Goal: Task Accomplishment & Management: Use online tool/utility

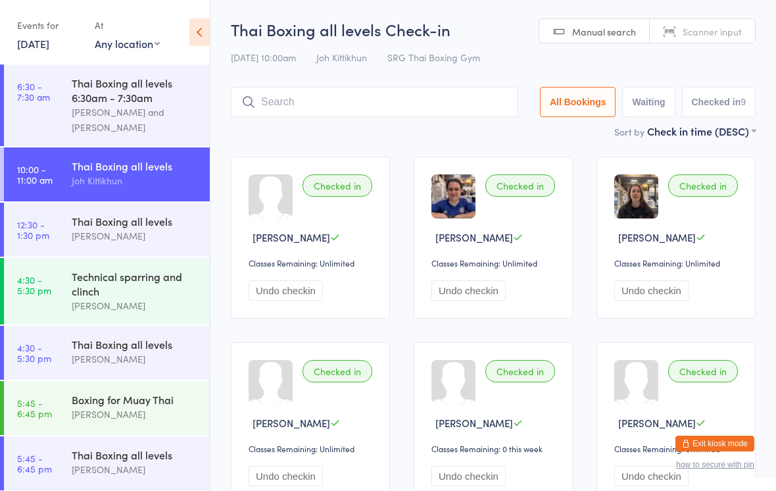
click at [72, 228] on div "Thai Boxing all levels" at bounding box center [135, 221] width 127 height 14
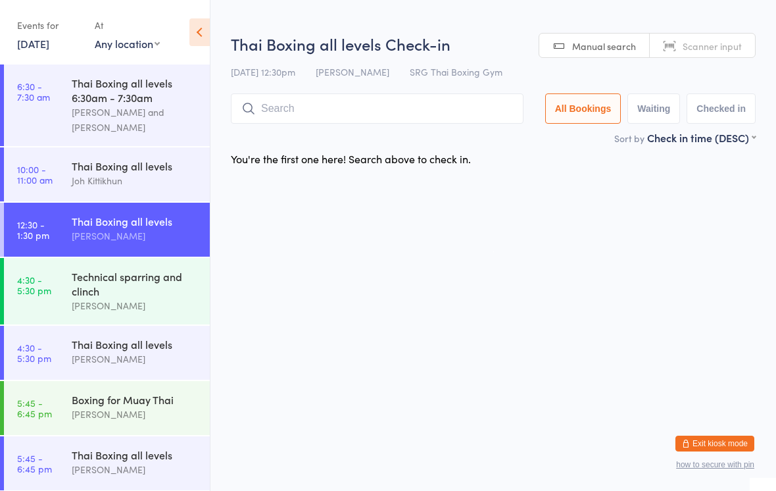
click at [364, 106] on input "search" at bounding box center [377, 108] width 293 height 30
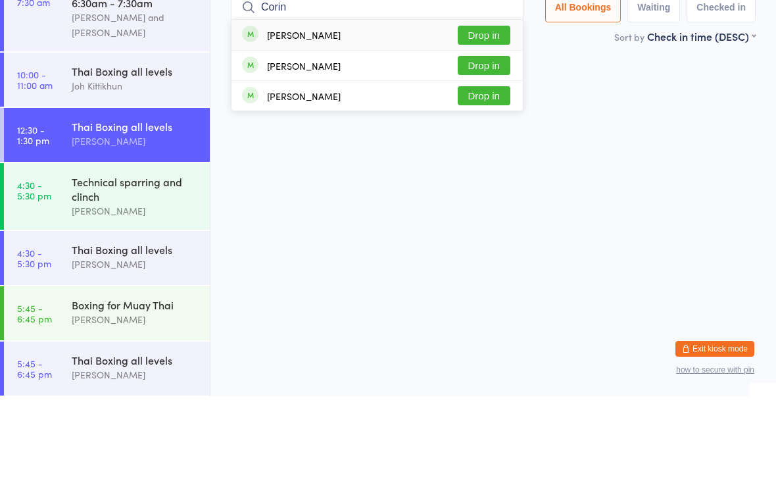
type input "Corin"
click at [465, 120] on button "Drop in" at bounding box center [484, 129] width 53 height 19
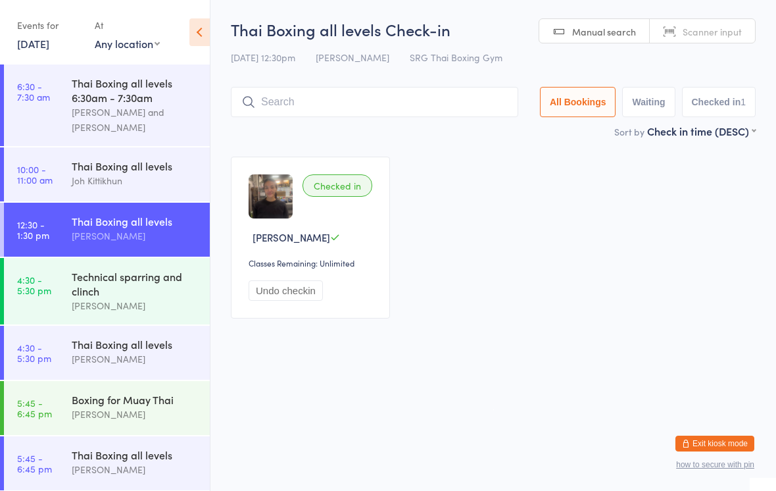
click at [413, 97] on input "search" at bounding box center [374, 102] width 287 height 30
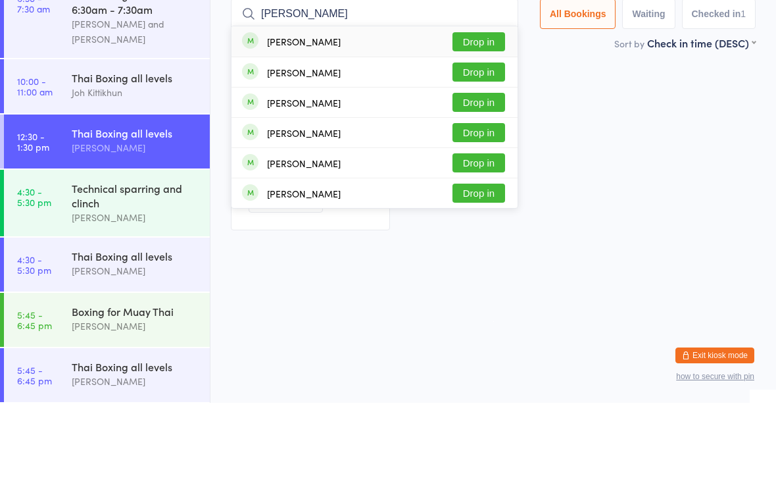
type input "[PERSON_NAME]"
click at [491, 120] on button "Drop in" at bounding box center [478, 129] width 53 height 19
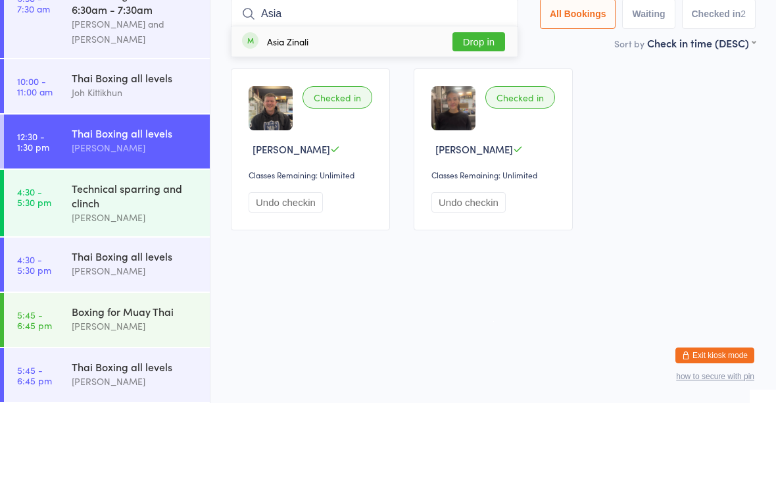
type input "Asia"
click at [475, 120] on button "Drop in" at bounding box center [478, 129] width 53 height 19
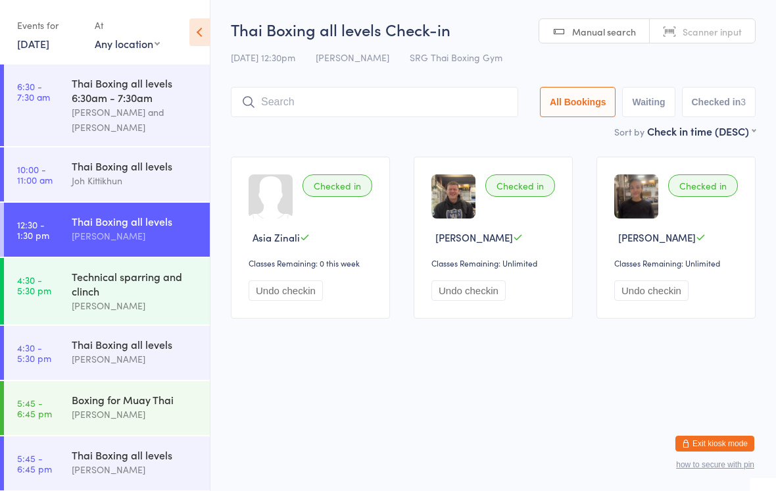
click at [401, 95] on input "search" at bounding box center [374, 102] width 287 height 30
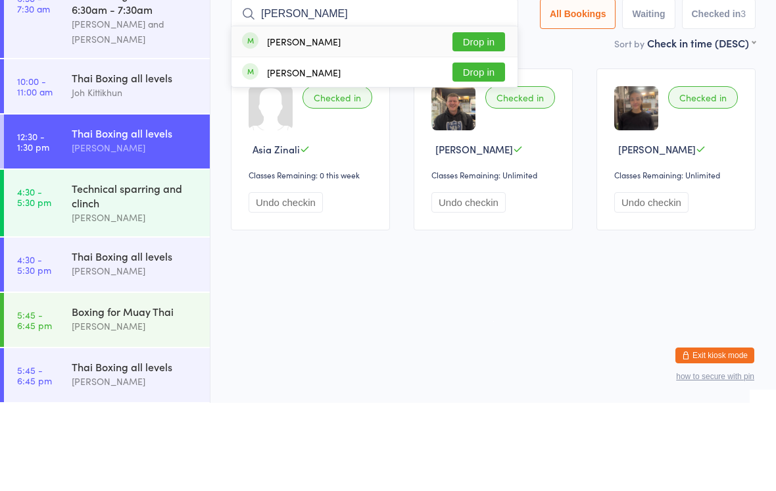
type input "[PERSON_NAME]"
click at [473, 120] on button "Drop in" at bounding box center [478, 129] width 53 height 19
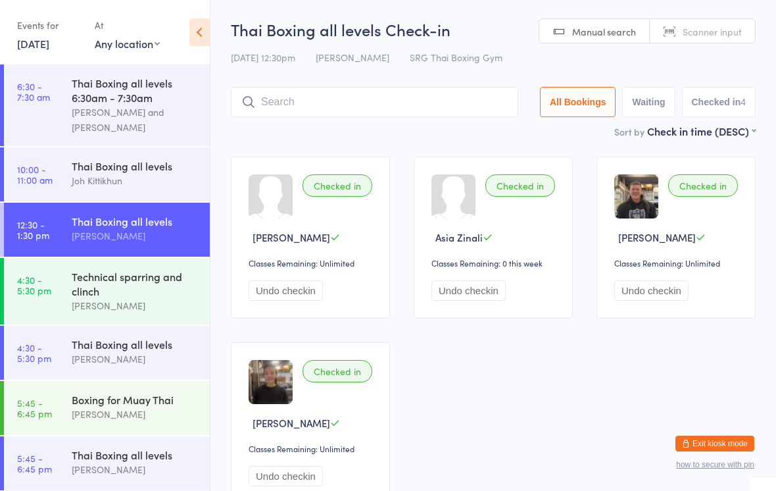
click at [489, 95] on input "search" at bounding box center [374, 102] width 287 height 30
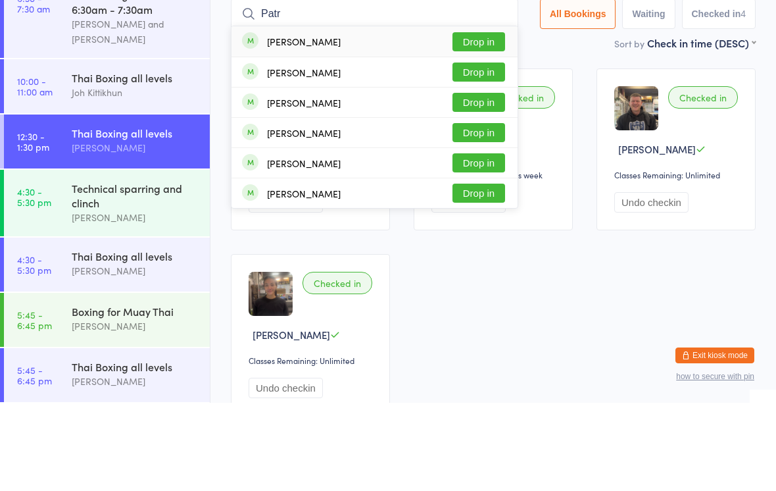
type input "Patr"
click at [486, 120] on button "Drop in" at bounding box center [478, 129] width 53 height 19
